Goal: Transaction & Acquisition: Subscribe to service/newsletter

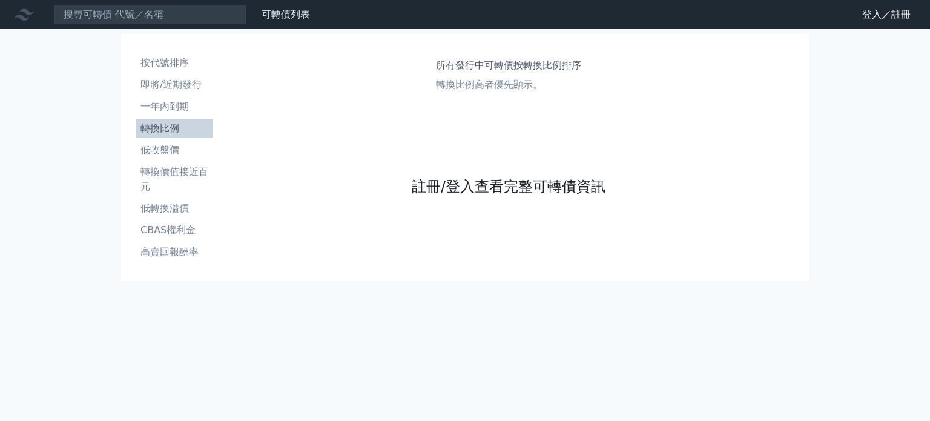
click at [471, 184] on link "註冊/登入查看完整可轉債資訊" at bounding box center [509, 186] width 194 height 19
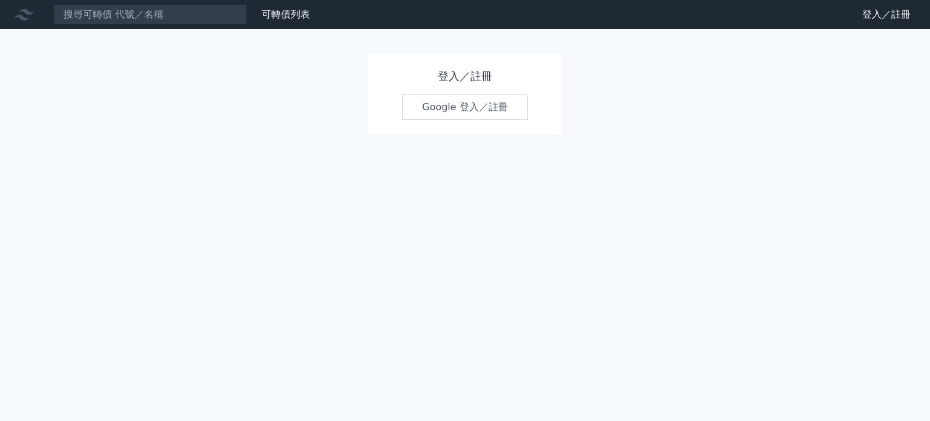
click at [453, 103] on link "Google 登入／註冊" at bounding box center [465, 106] width 126 height 25
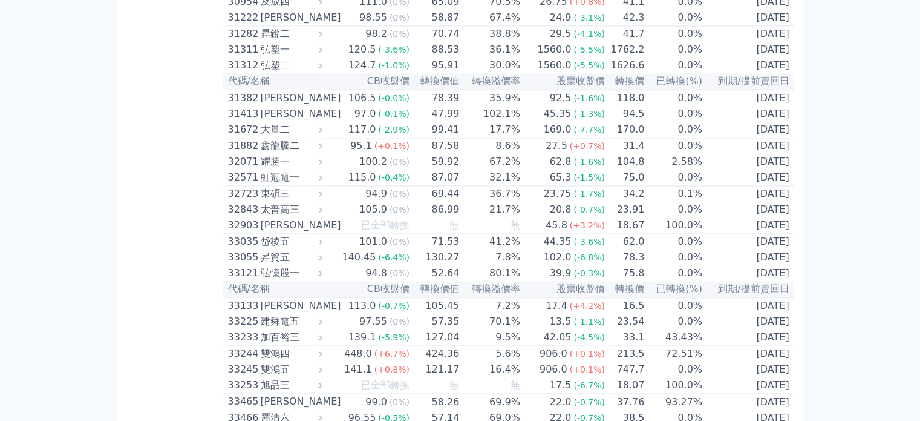
scroll to position [1876, 0]
